Goal: Task Accomplishment & Management: Use online tool/utility

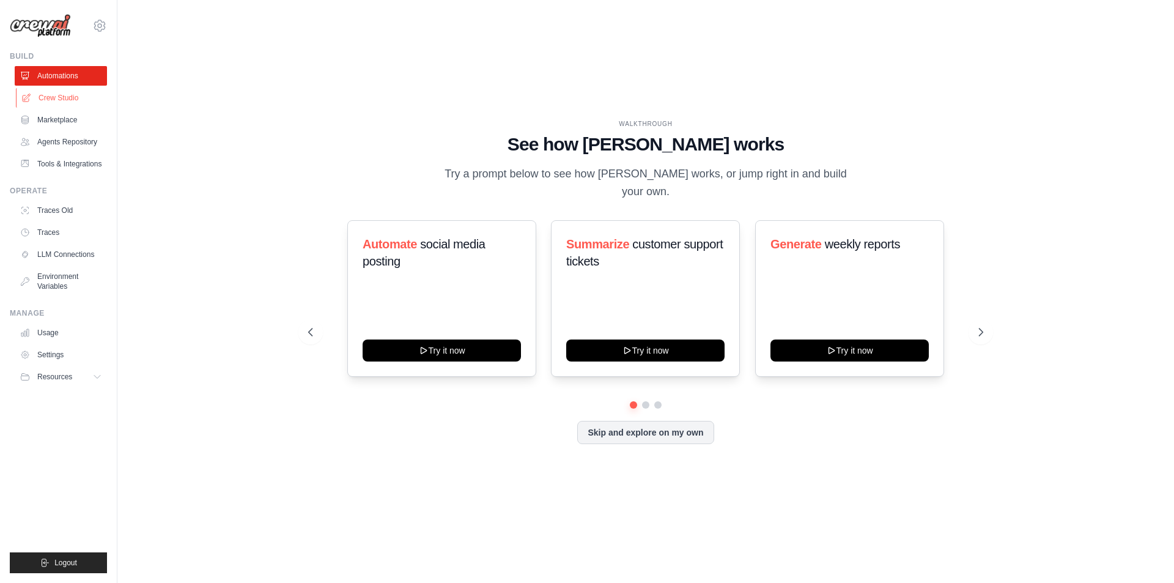
click at [70, 96] on link "Crew Studio" at bounding box center [62, 98] width 92 height 20
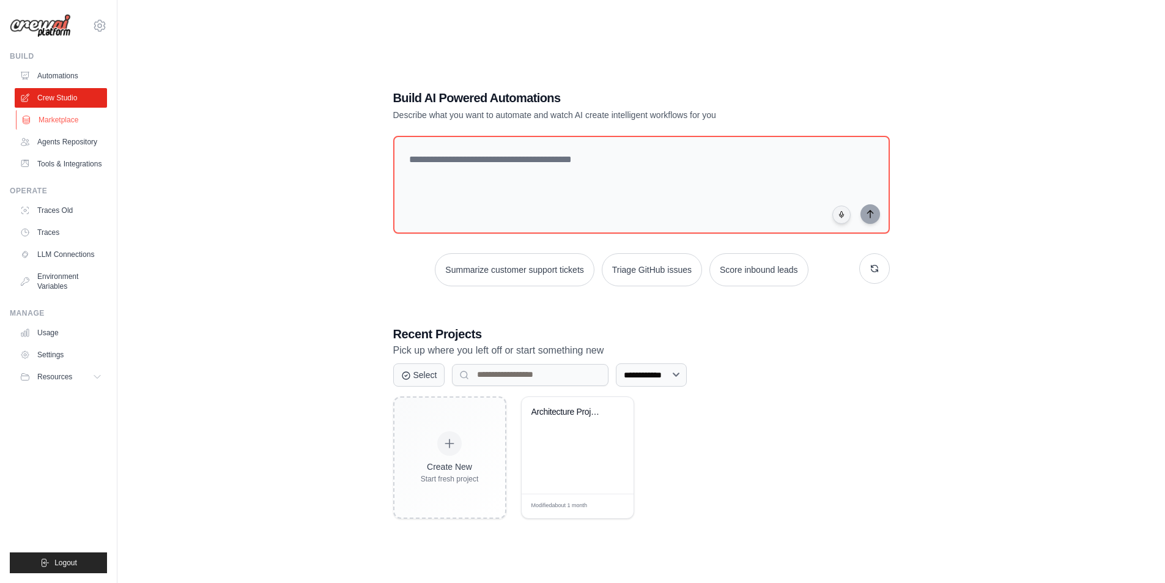
click at [61, 116] on link "Marketplace" at bounding box center [62, 120] width 92 height 20
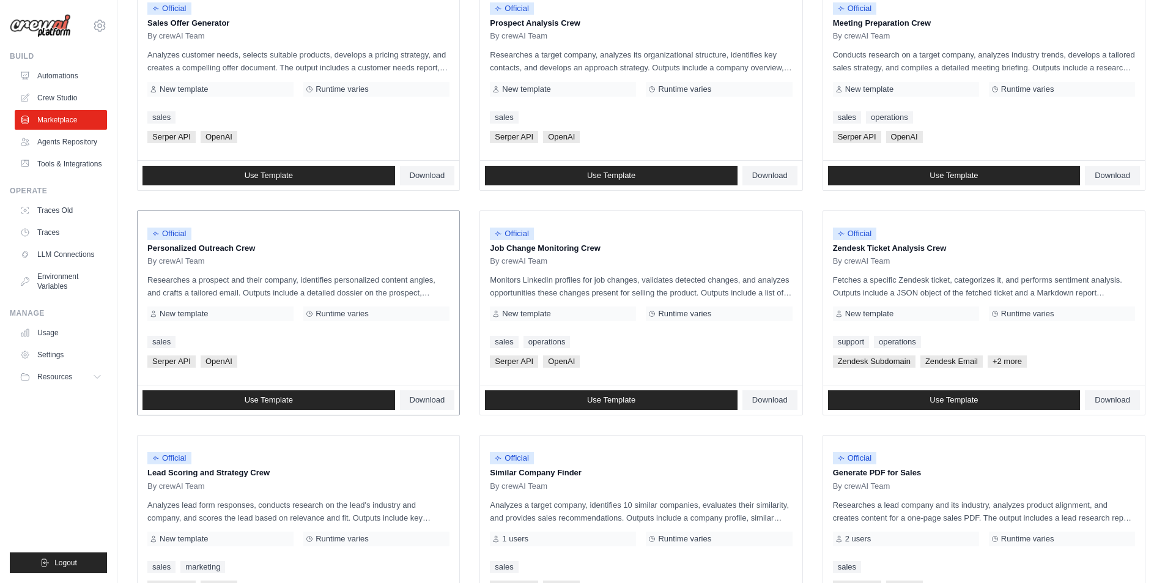
scroll to position [550, 0]
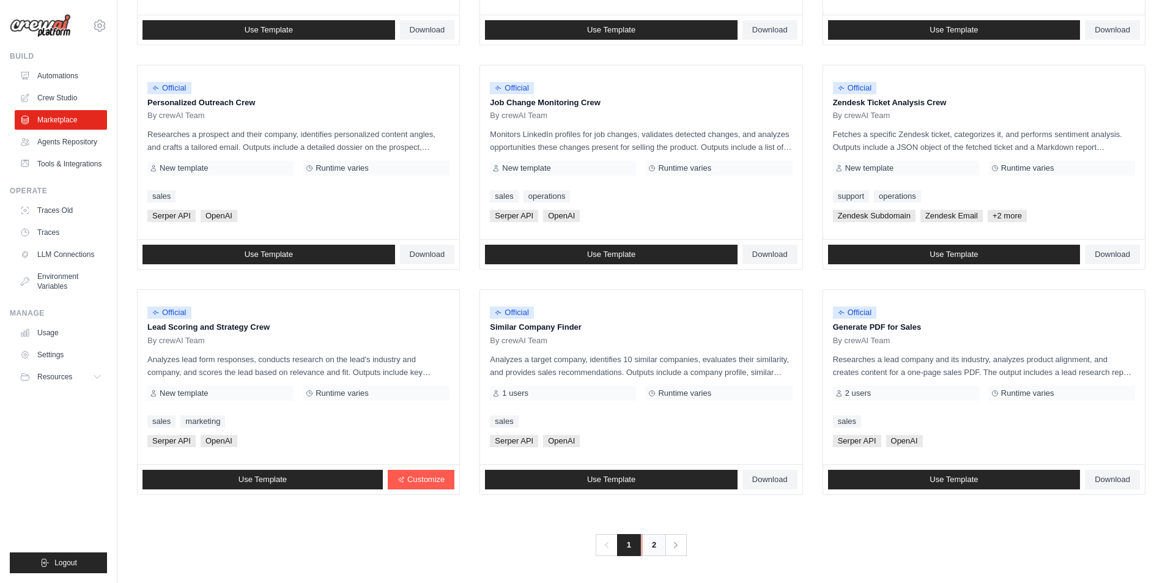
click at [656, 548] on link "2" at bounding box center [654, 545] width 24 height 22
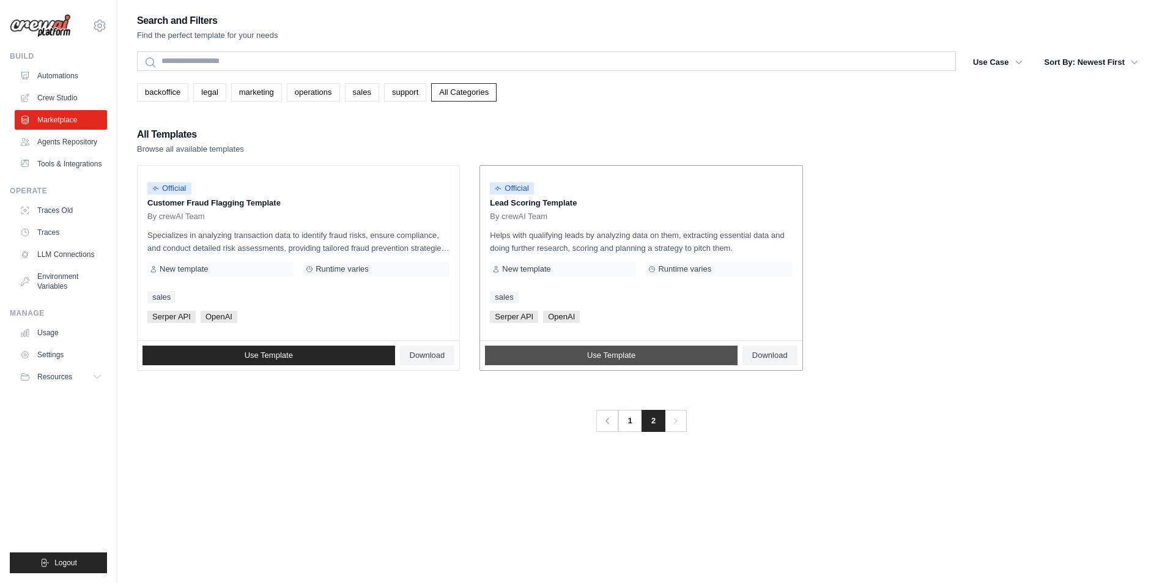
click at [525, 354] on link "Use Template" at bounding box center [611, 356] width 253 height 20
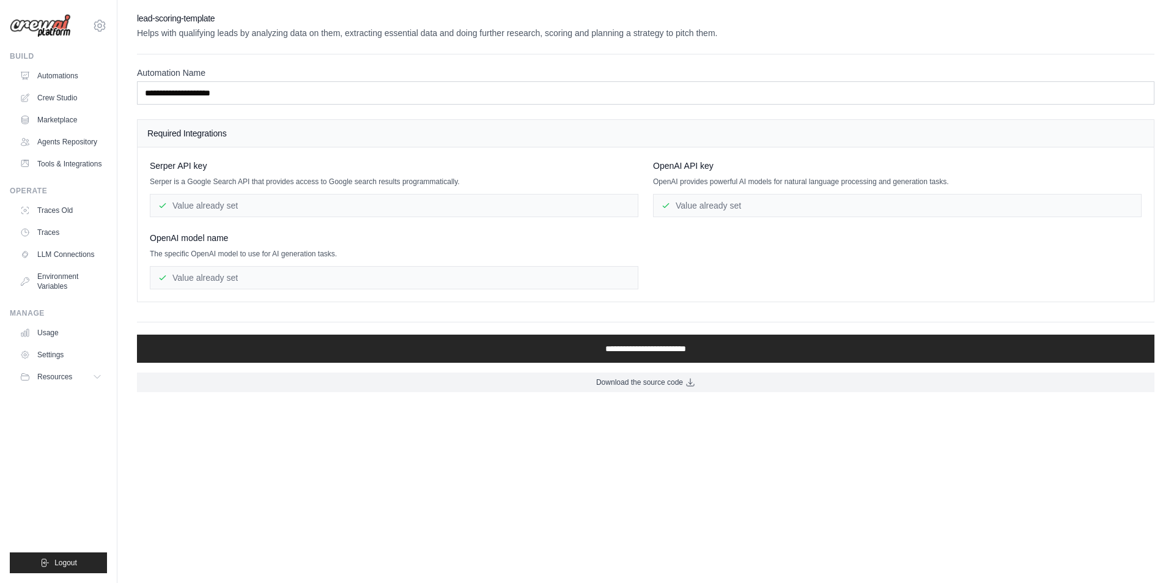
click at [207, 203] on div "Value already set" at bounding box center [394, 205] width 489 height 23
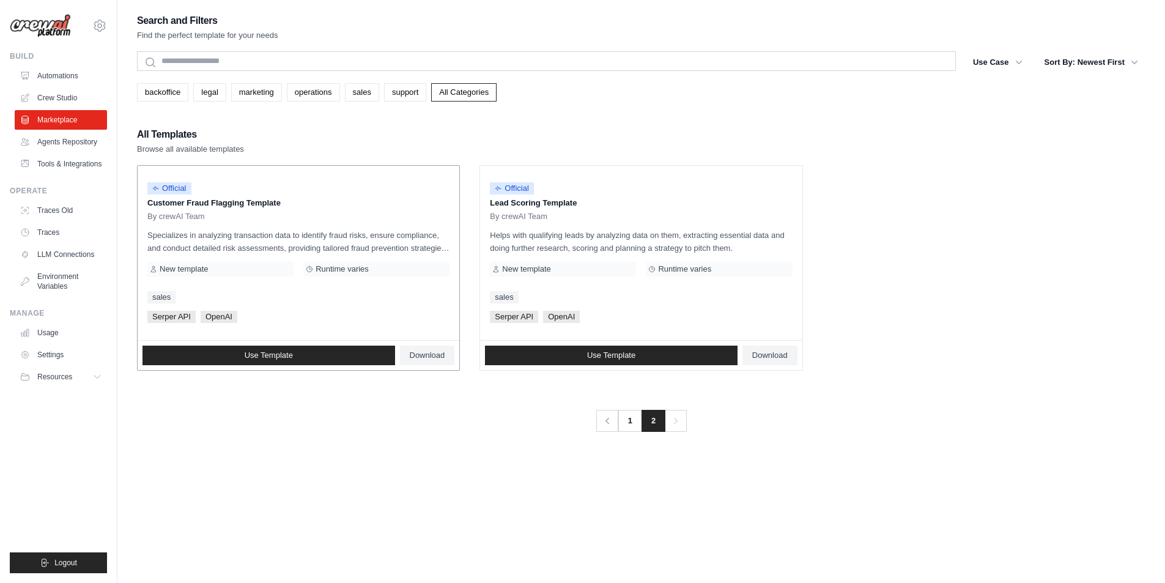
scroll to position [550, 0]
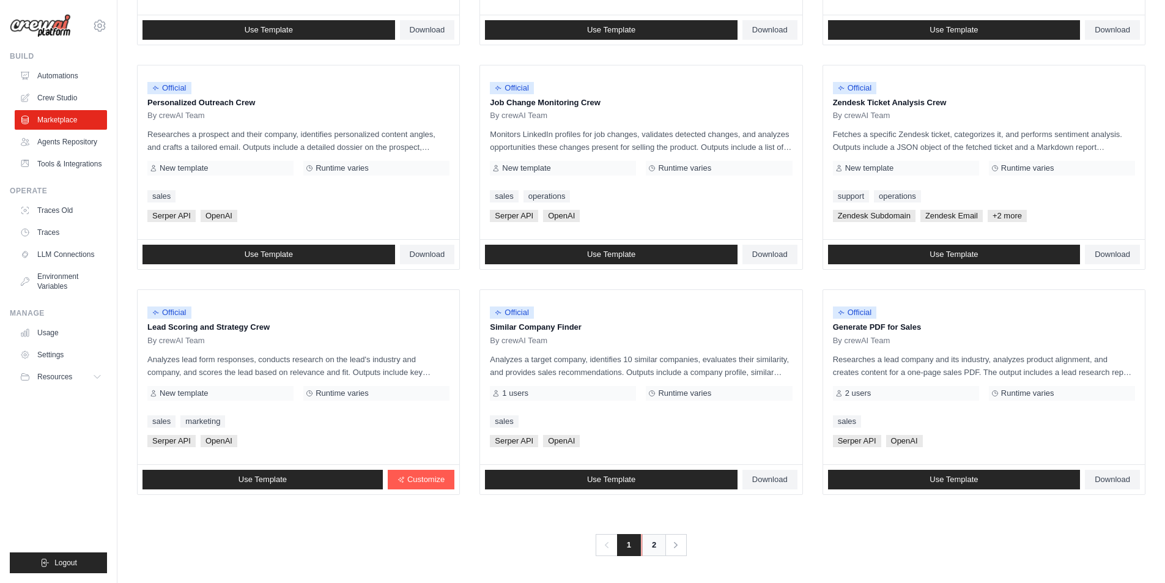
click at [656, 543] on link "2" at bounding box center [654, 545] width 24 height 22
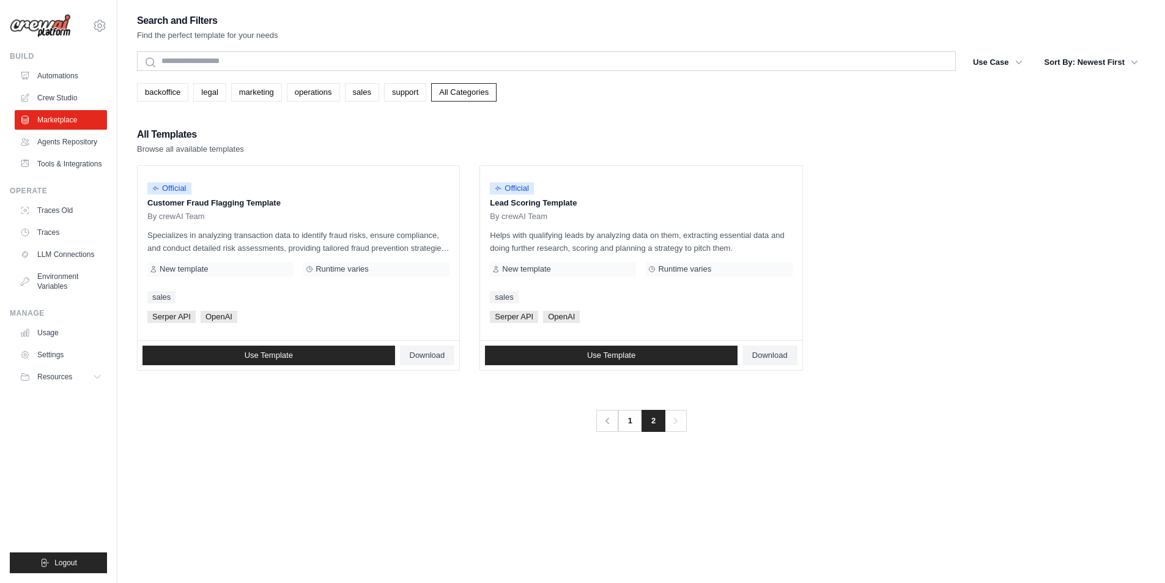
click at [57, 16] on img at bounding box center [40, 26] width 61 height 24
click at [51, 28] on img at bounding box center [40, 26] width 61 height 24
click at [52, 73] on link "Automations" at bounding box center [62, 76] width 92 height 20
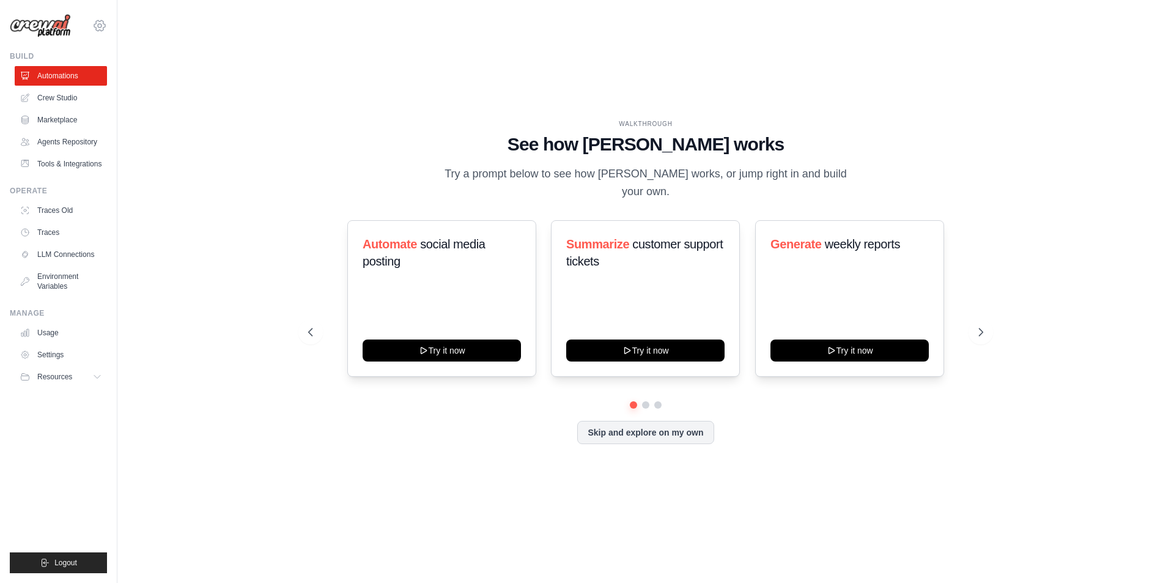
click at [100, 24] on icon at bounding box center [100, 26] width 4 height 4
click at [298, 126] on div "WALKTHROUGH See how CrewAI works Try a prompt below to see how CrewAI works, or…" at bounding box center [646, 291] width 1018 height 558
click at [61, 98] on link "Crew Studio" at bounding box center [62, 98] width 92 height 20
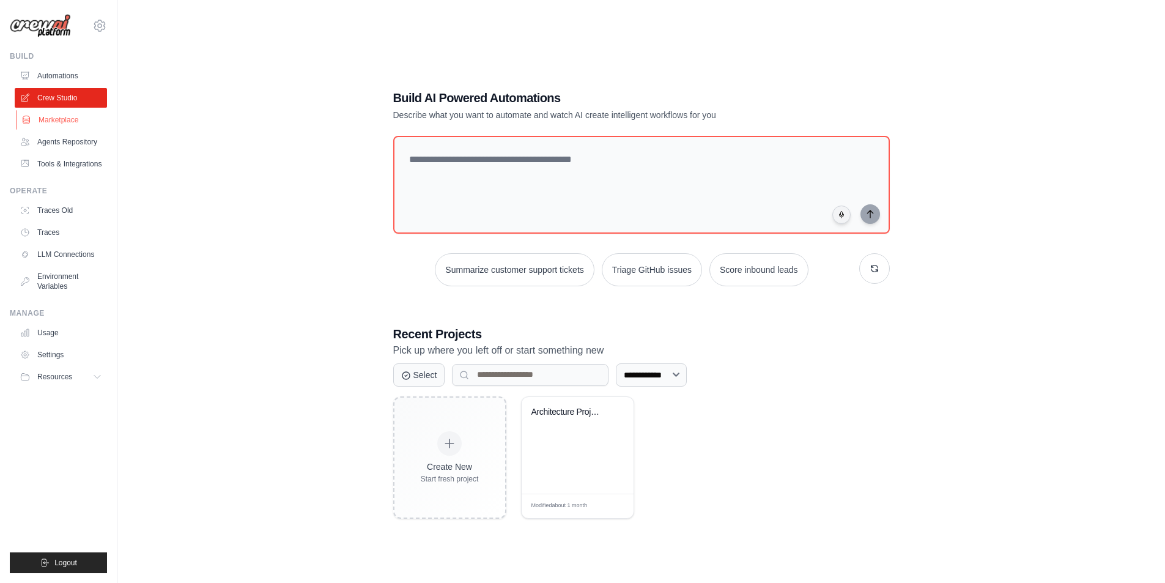
click at [72, 115] on link "Marketplace" at bounding box center [62, 120] width 92 height 20
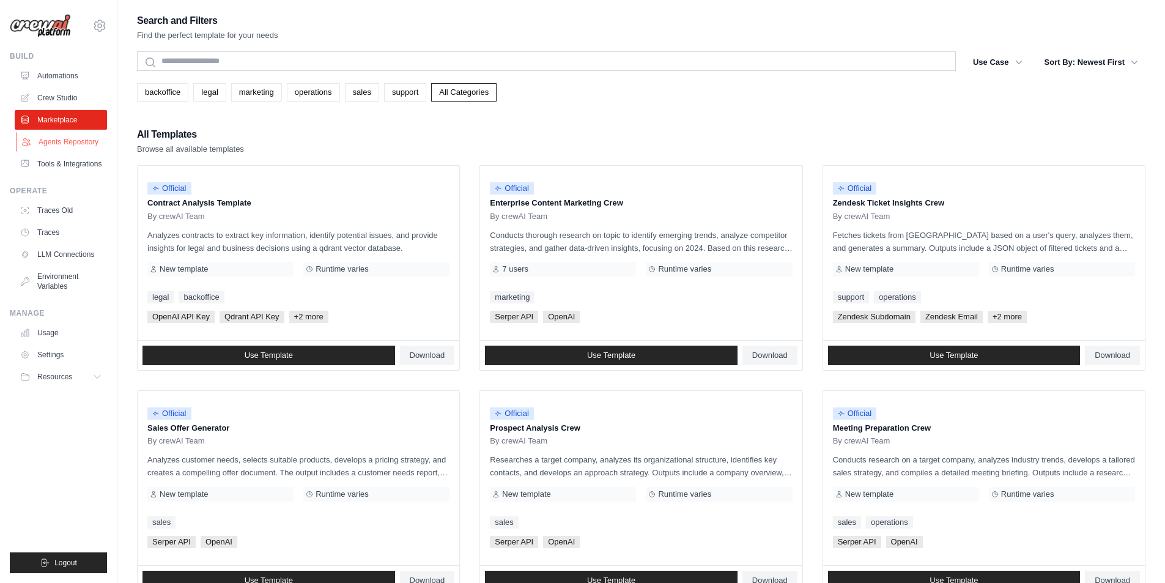
click at [73, 139] on link "Agents Repository" at bounding box center [62, 142] width 92 height 20
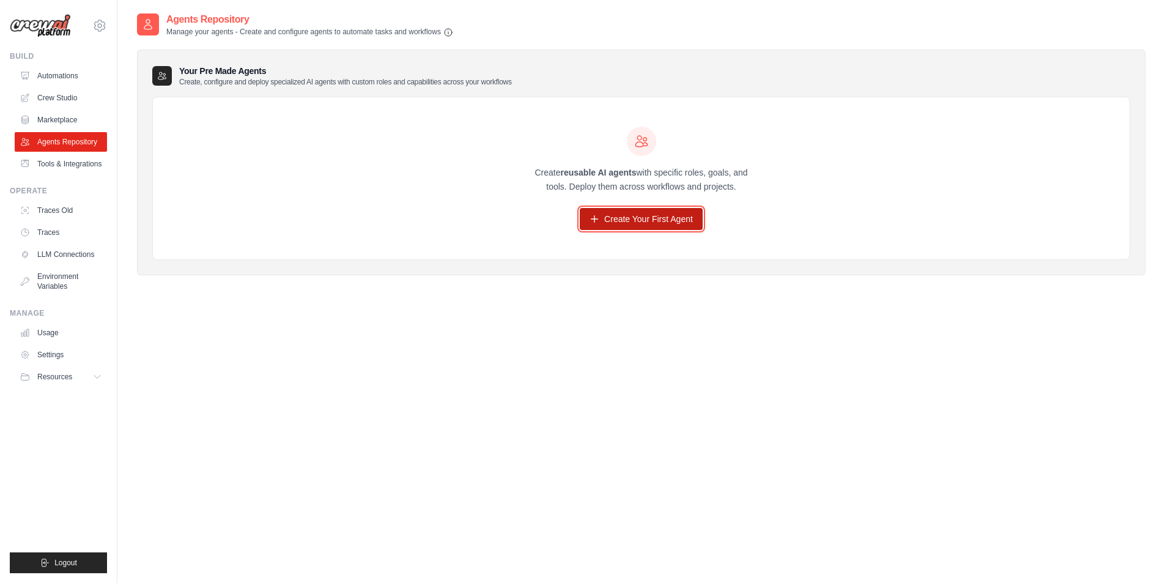
click at [602, 217] on link "Create Your First Agent" at bounding box center [641, 219] width 123 height 22
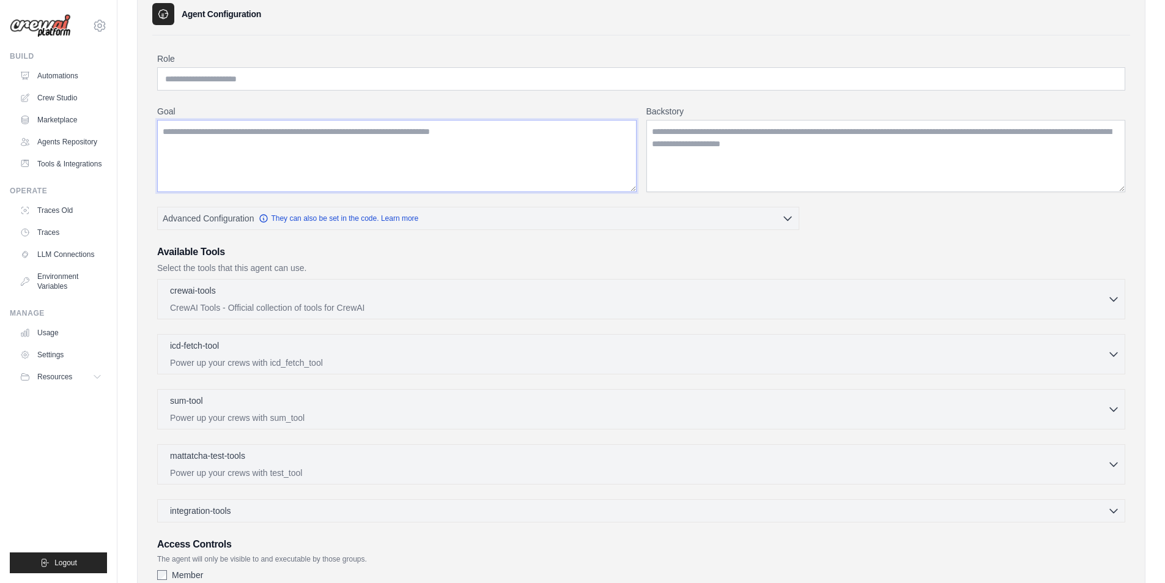
click at [235, 156] on textarea "Goal" at bounding box center [397, 156] width 480 height 72
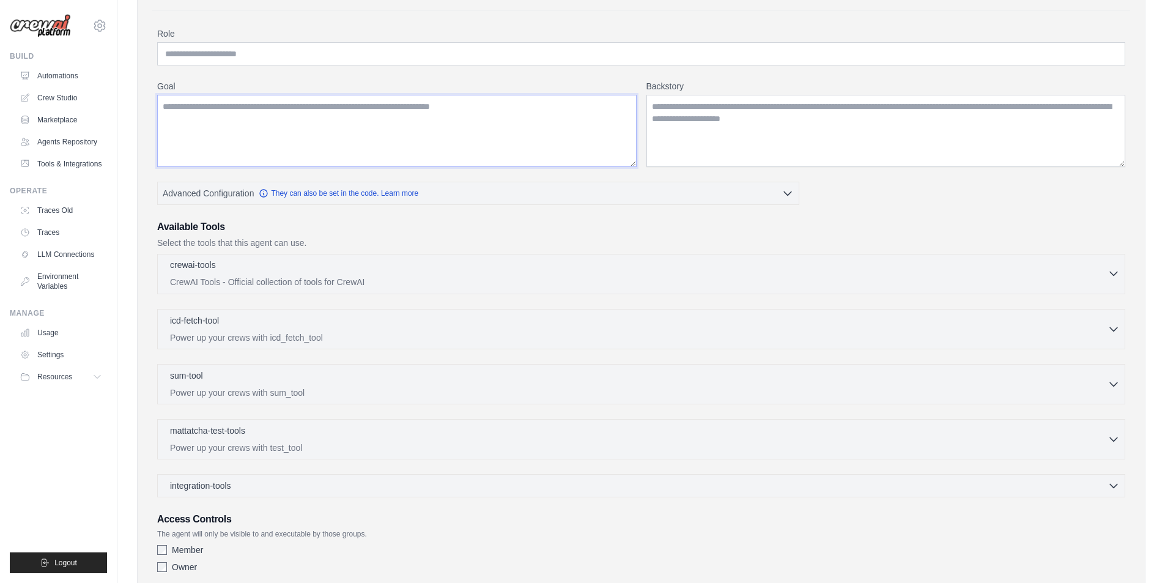
scroll to position [166, 0]
